Goal: Find specific page/section: Find specific page/section

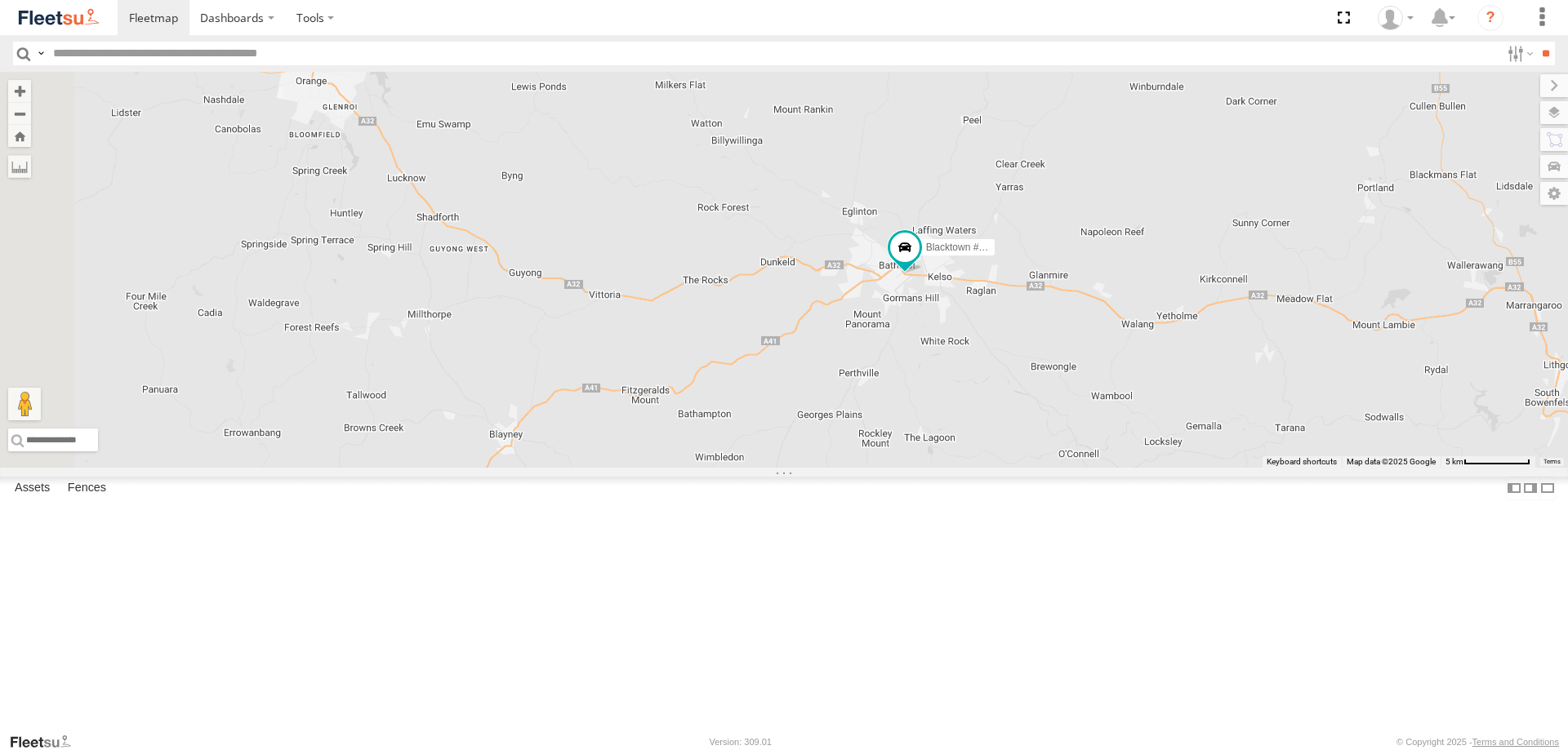
drag, startPoint x: 560, startPoint y: 426, endPoint x: 1116, endPoint y: 286, distance: 573.4
click at [1116, 286] on div "Rural (T08 - Matt) Blacktown #1 (T09 - Brian)" at bounding box center [784, 270] width 1568 height 396
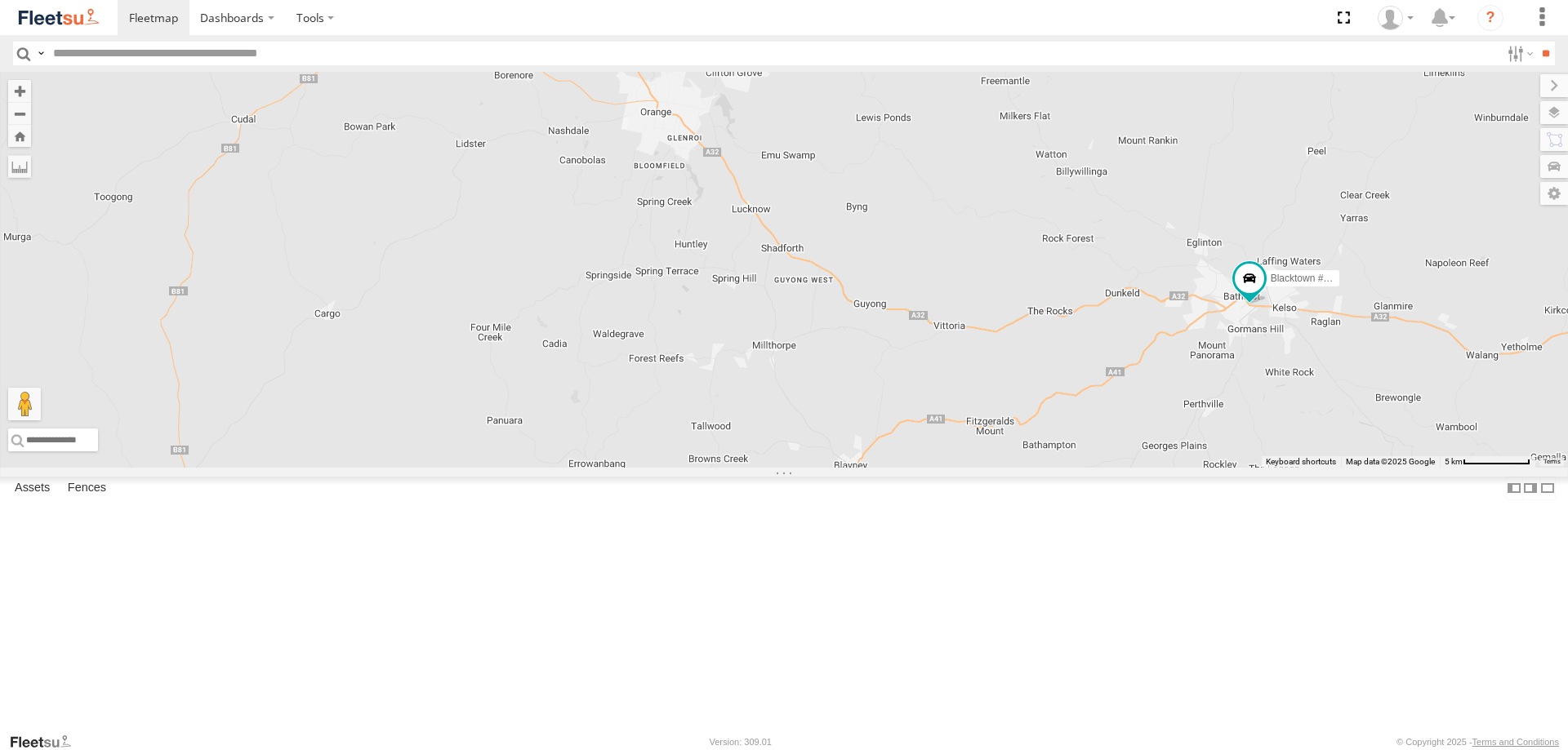
drag, startPoint x: 531, startPoint y: 277, endPoint x: 878, endPoint y: 307, distance: 348.3
click at [878, 307] on div "Rural (T08 - Matt) Blacktown #1 (T09 - Brian)" at bounding box center [784, 270] width 1568 height 396
click at [627, 739] on footer "Fleetsu Version: 309.01 © Copyright 2025 - Terms and Conditions" at bounding box center [784, 741] width 1568 height 18
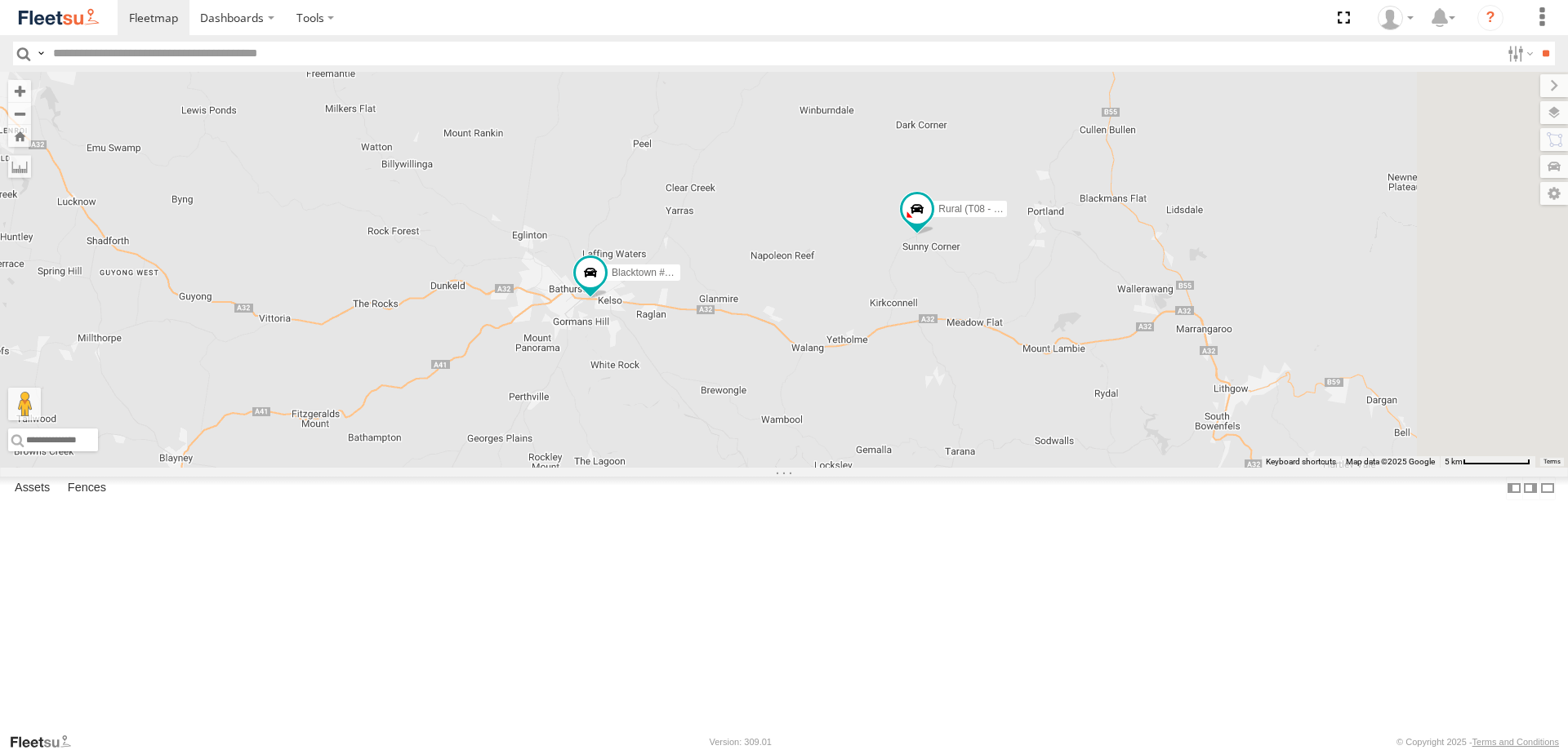
drag, startPoint x: 1362, startPoint y: 467, endPoint x: 670, endPoint y: 459, distance: 692.0
click at [670, 459] on div "Rural (T08 - Matt) Blacktown #1 (T09 - Brian)" at bounding box center [784, 270] width 1568 height 396
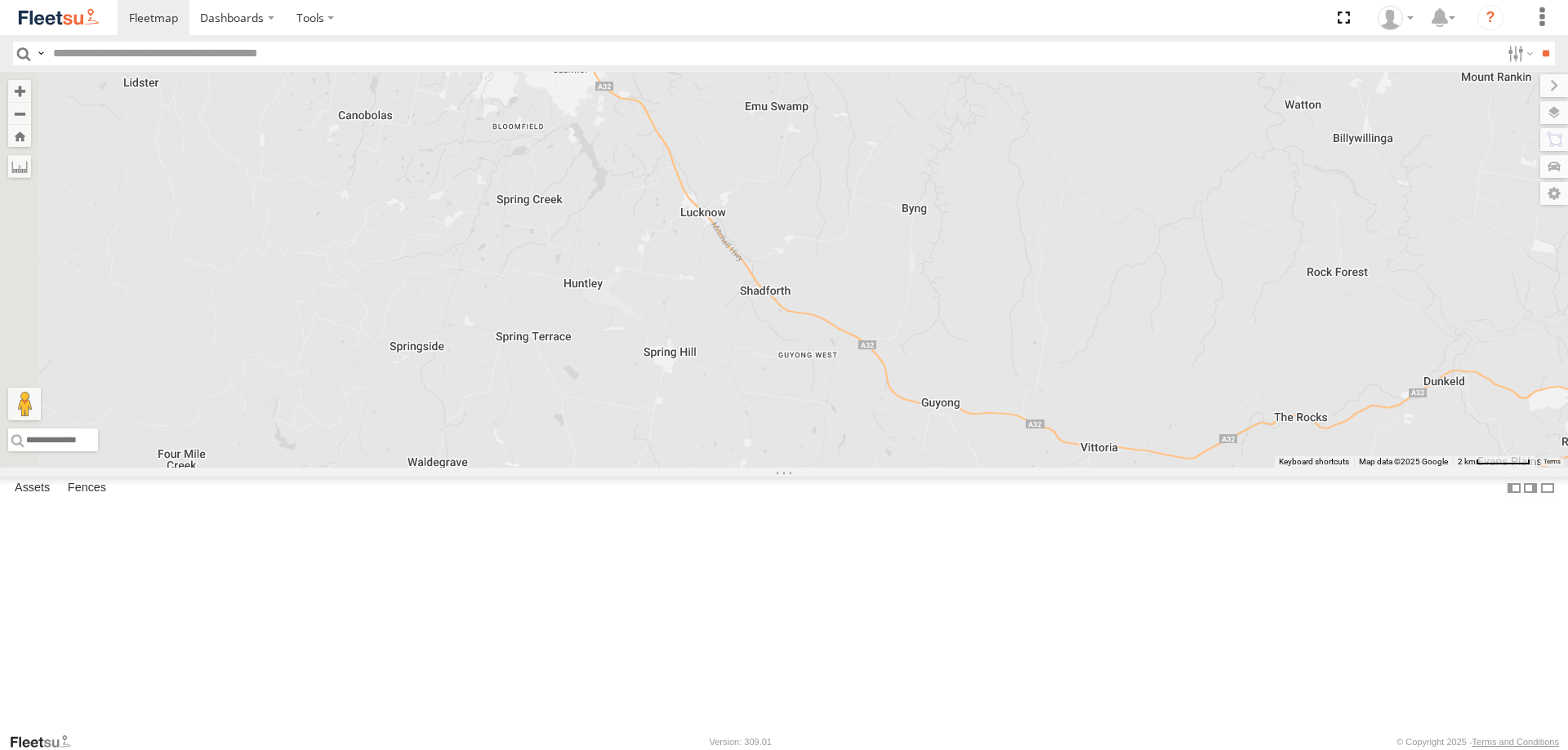
drag, startPoint x: 599, startPoint y: 356, endPoint x: 863, endPoint y: 437, distance: 276.1
click at [862, 439] on div "Rural (T08 - Matt) Blacktown #1 (T09 - Brian) Revesby (T07 - Dave) SPARE (T04)" at bounding box center [784, 270] width 1568 height 396
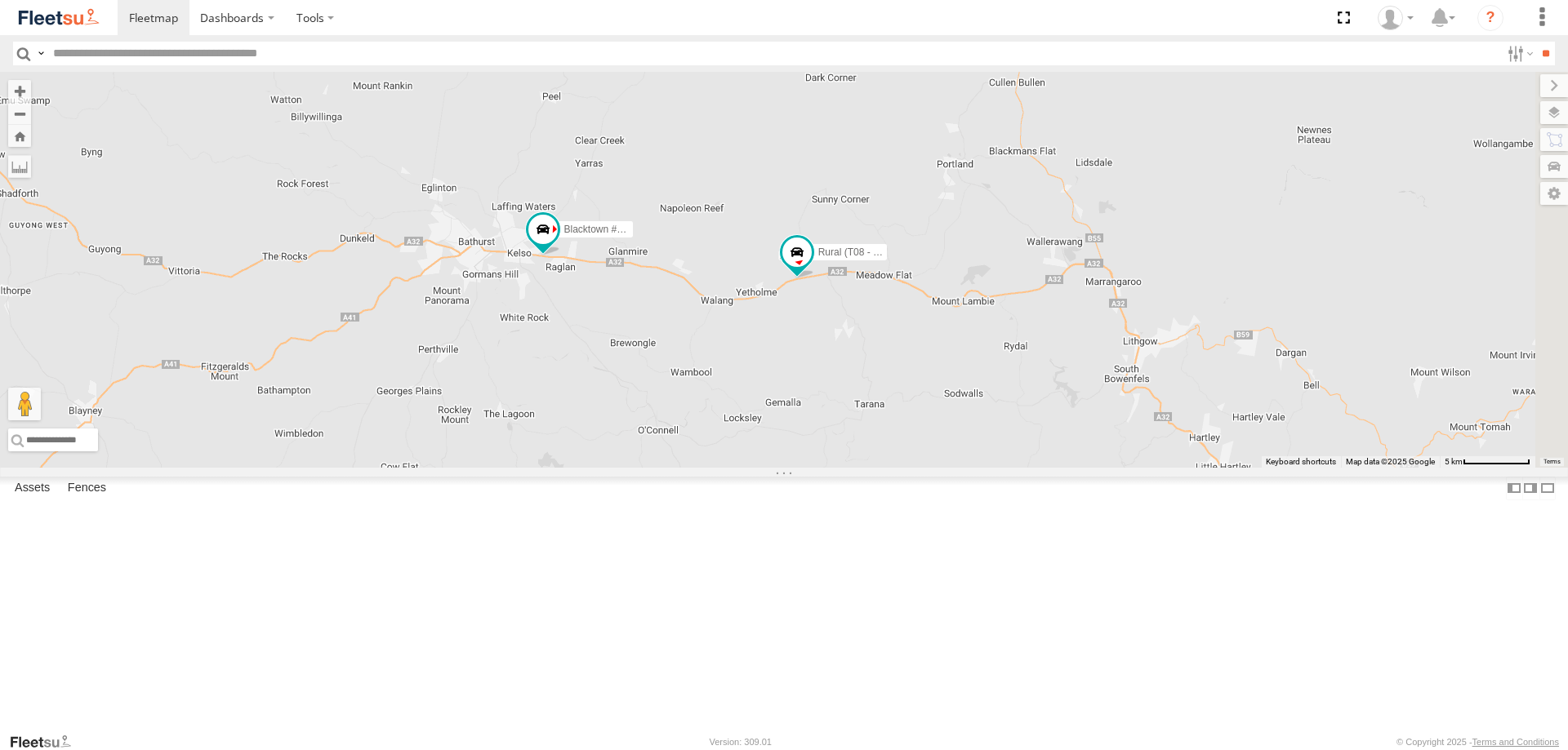
drag, startPoint x: 1350, startPoint y: 563, endPoint x: 759, endPoint y: 443, distance: 603.1
click at [755, 431] on div "Rural (T08 - Matt) Blacktown #1 (T09 - Brian) Revesby (T07 - Dave) SPARE (T04)" at bounding box center [784, 270] width 1568 height 396
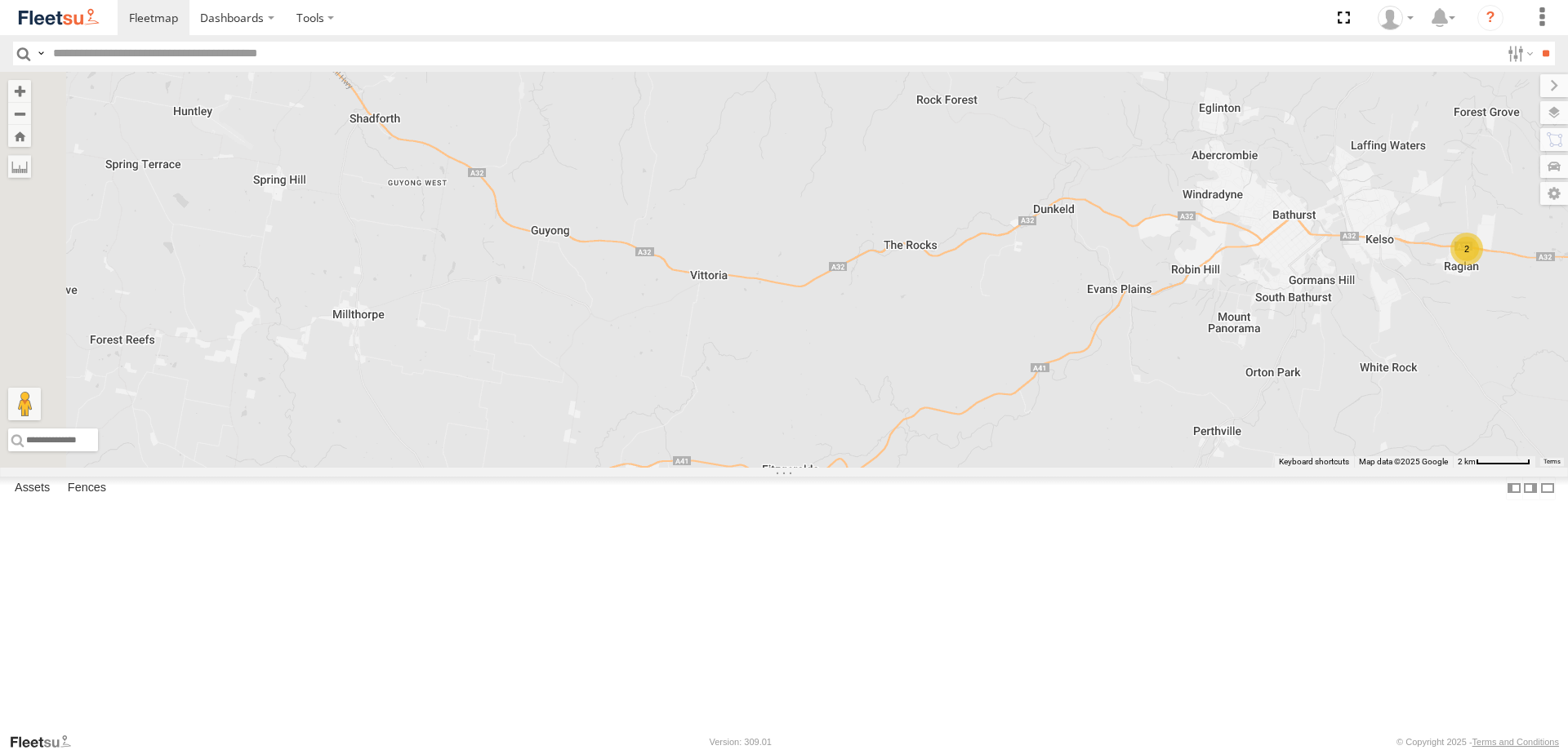
drag, startPoint x: 501, startPoint y: 322, endPoint x: 1388, endPoint y: 351, distance: 887.5
click at [1388, 351] on div "2" at bounding box center [784, 270] width 1568 height 396
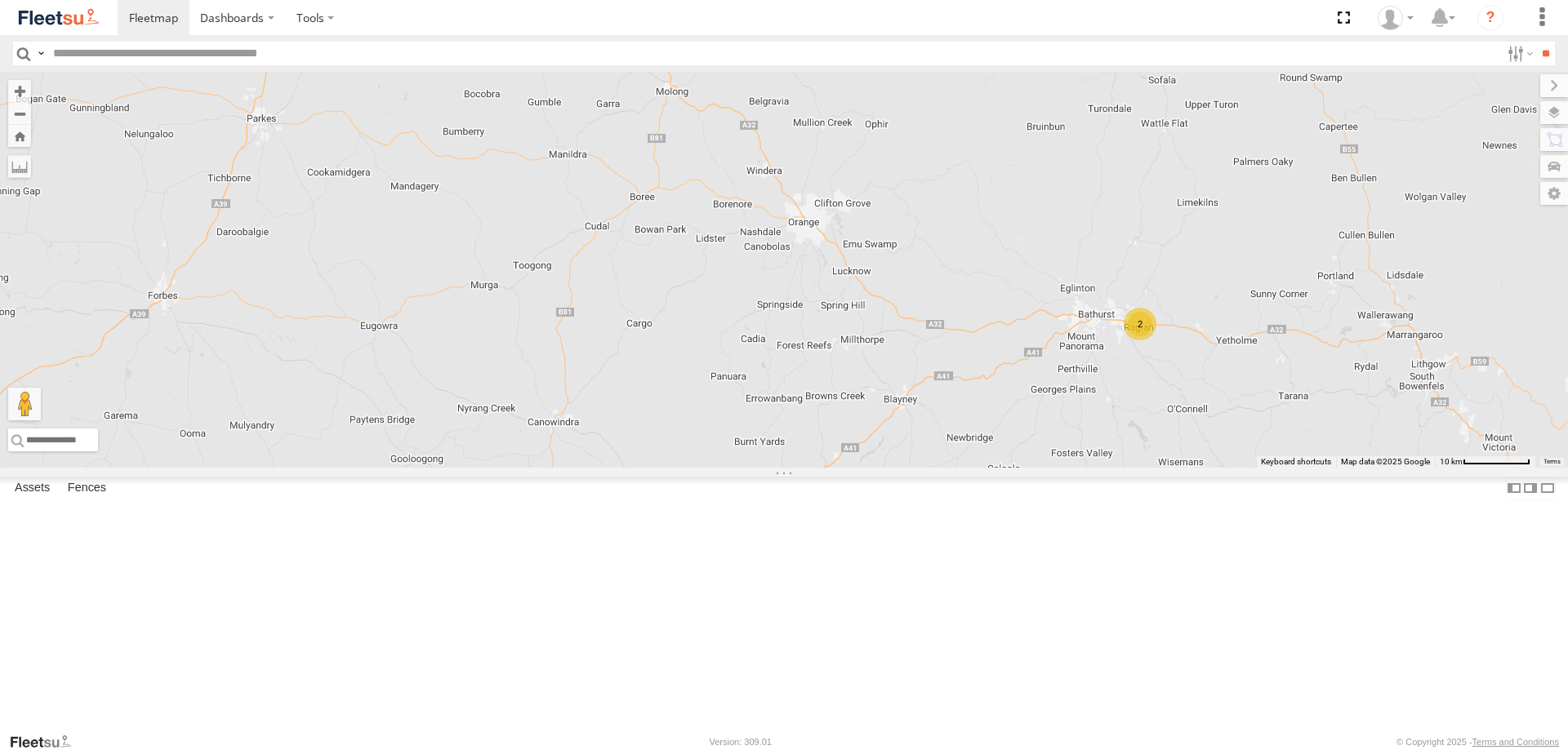
drag, startPoint x: 505, startPoint y: 321, endPoint x: 1351, endPoint y: 558, distance: 878.6
click at [1351, 468] on div "2 2 Revesby (T07 - Dave) SPARE (T04)" at bounding box center [784, 270] width 1568 height 396
